Goal: Navigation & Orientation: Find specific page/section

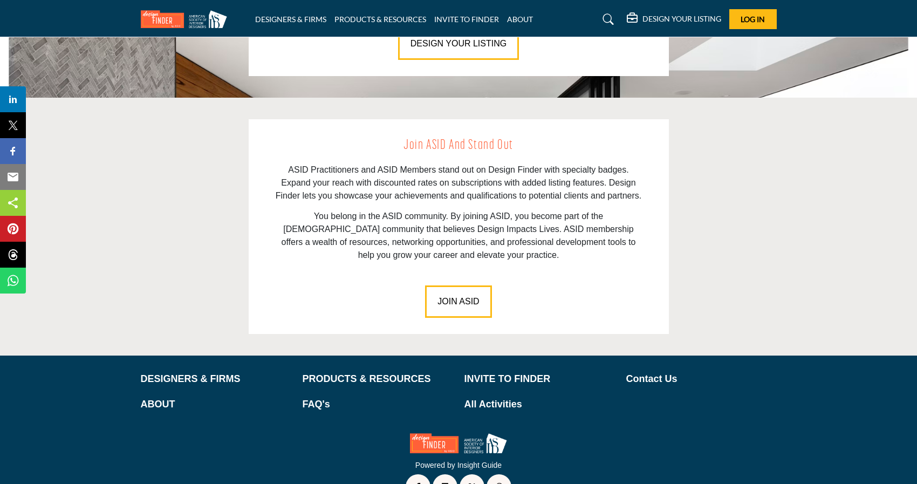
scroll to position [1447, 0]
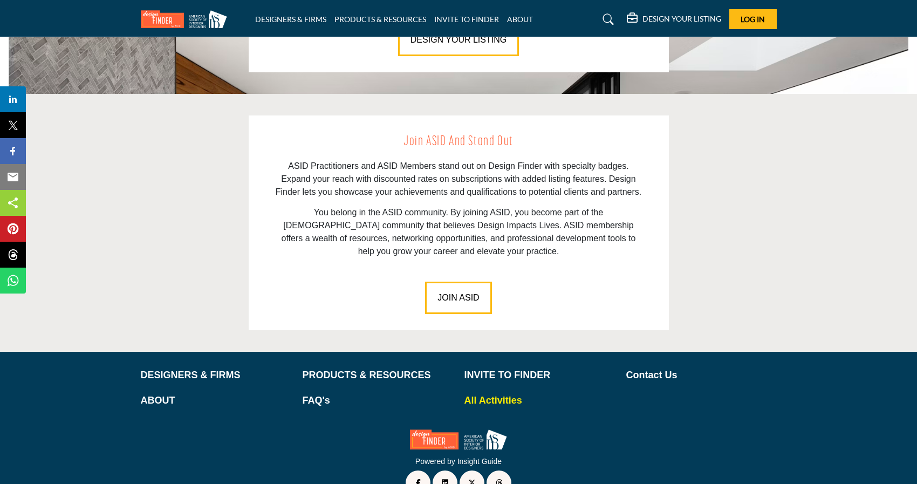
click at [480, 393] on p "All Activities" at bounding box center [539, 400] width 150 height 15
click at [282, 23] on link "DESIGNERS & FIRMS" at bounding box center [290, 19] width 71 height 9
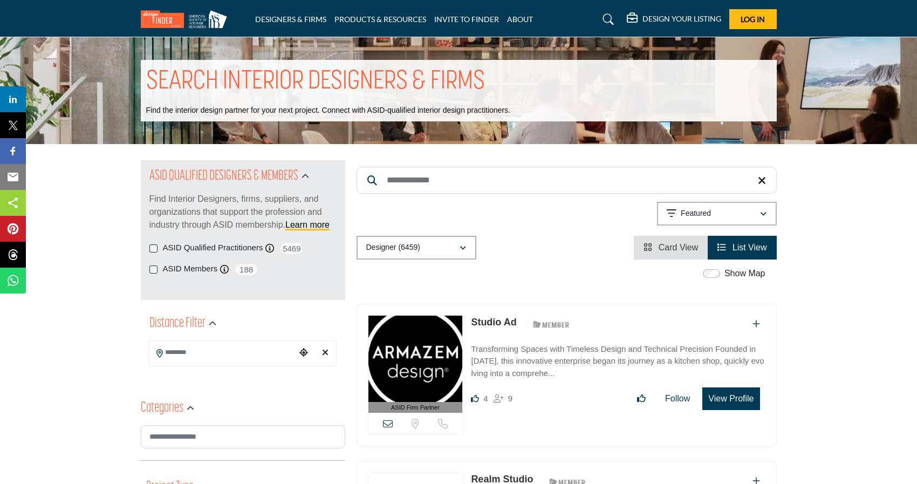
click at [202, 21] on img at bounding box center [187, 19] width 92 height 18
